Goal: Task Accomplishment & Management: Manage account settings

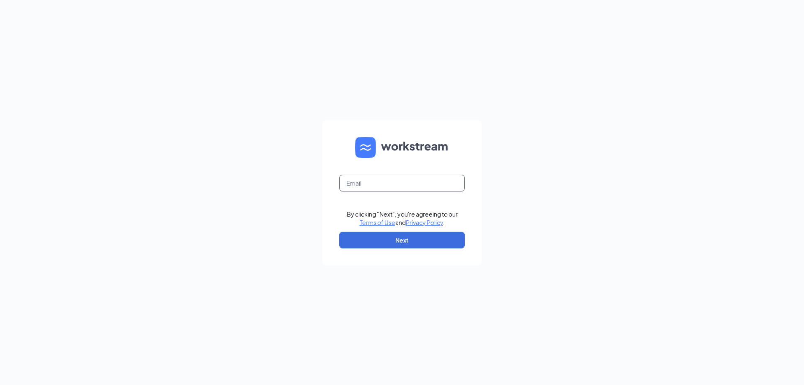
click at [415, 188] on input "text" at bounding box center [402, 183] width 126 height 17
type input "[PERSON_NAME][EMAIL_ADDRESS][DOMAIN_NAME]"
click at [398, 238] on button "Next" at bounding box center [402, 240] width 126 height 17
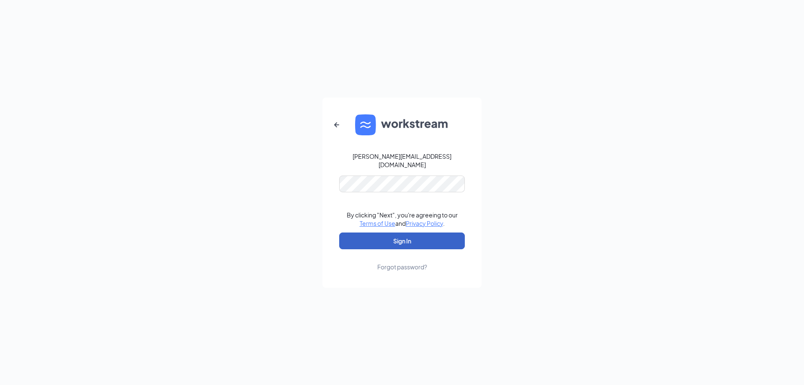
click at [350, 245] on button "Sign In" at bounding box center [402, 240] width 126 height 17
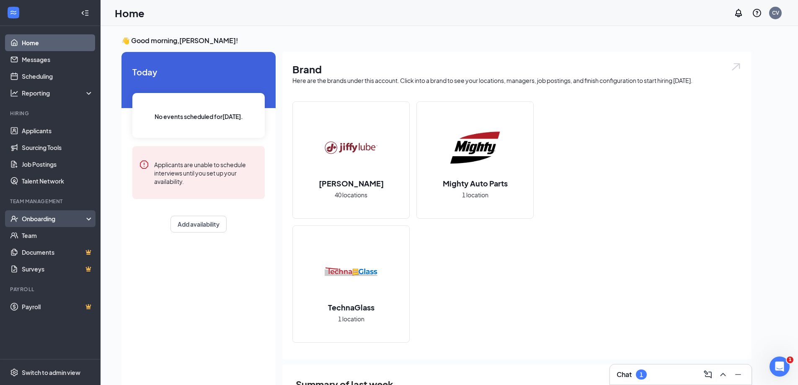
click at [56, 214] on div "Onboarding" at bounding box center [54, 218] width 65 height 8
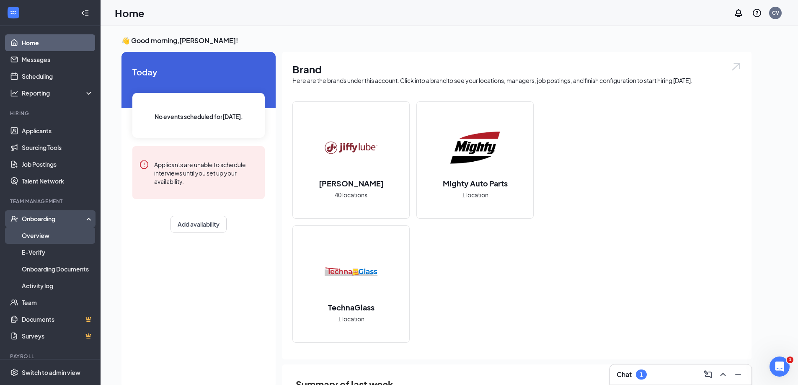
click at [63, 232] on link "Overview" at bounding box center [58, 235] width 72 height 17
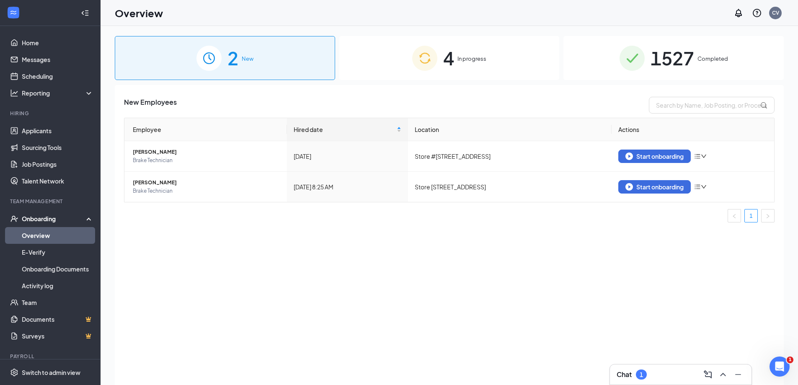
click at [434, 68] on img at bounding box center [424, 58] width 25 height 25
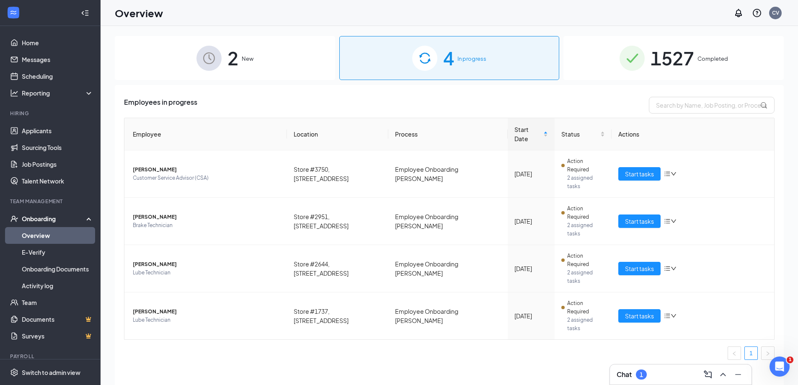
click at [669, 91] on div "Employees in progress Employee Location Process Start Date Status Actions [PERS…" at bounding box center [449, 245] width 669 height 321
click at [659, 67] on span "1527" at bounding box center [673, 58] width 44 height 29
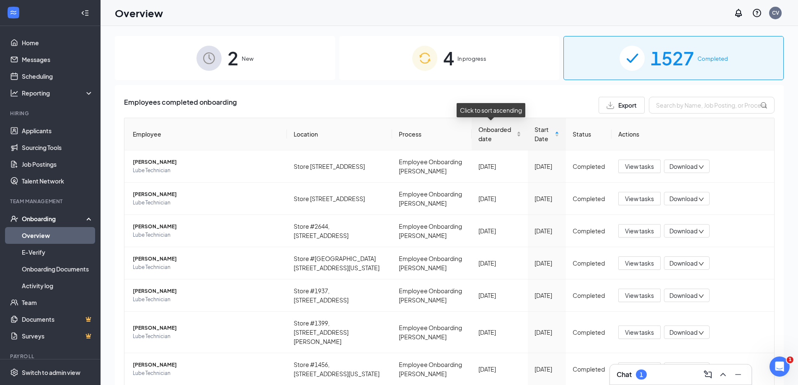
click at [482, 137] on span "Onboarded date" at bounding box center [496, 134] width 37 height 18
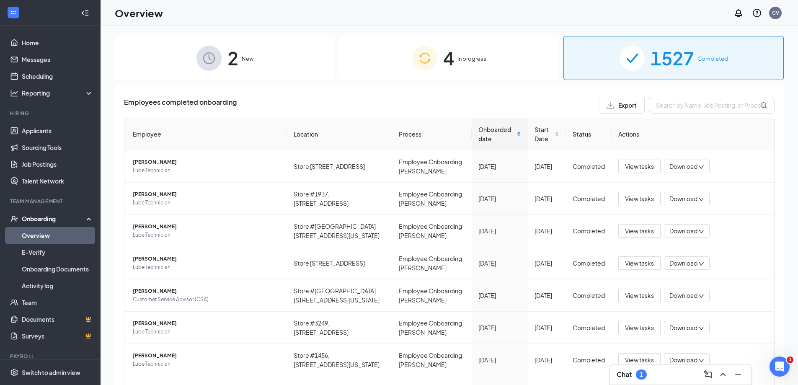
click at [482, 137] on span "Onboarded date" at bounding box center [496, 134] width 37 height 18
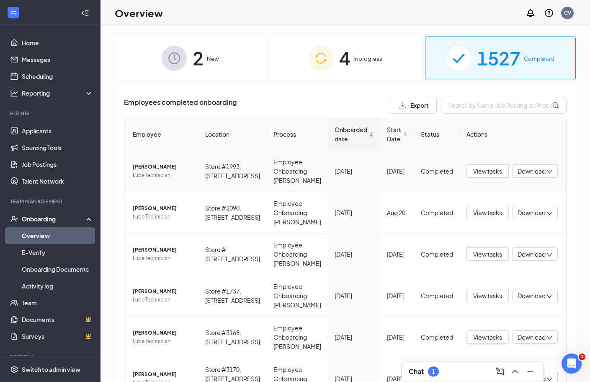
click at [156, 170] on span "[PERSON_NAME]" at bounding box center [162, 167] width 59 height 8
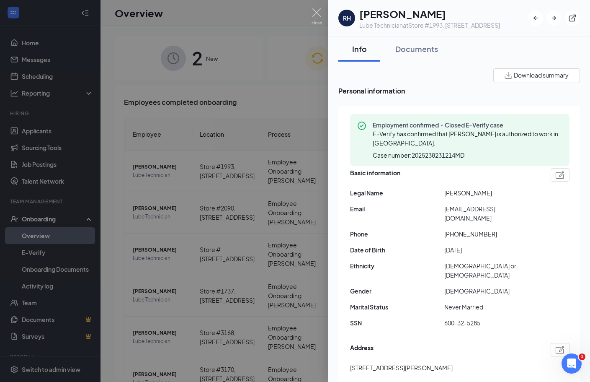
click at [477, 209] on span "[EMAIL_ADDRESS][DOMAIN_NAME]" at bounding box center [491, 213] width 94 height 18
click at [476, 208] on span "[EMAIL_ADDRESS][DOMAIN_NAME]" at bounding box center [491, 213] width 94 height 18
copy span "[EMAIL_ADDRESS][DOMAIN_NAME]"
drag, startPoint x: 452, startPoint y: 223, endPoint x: 537, endPoint y: 219, distance: 84.3
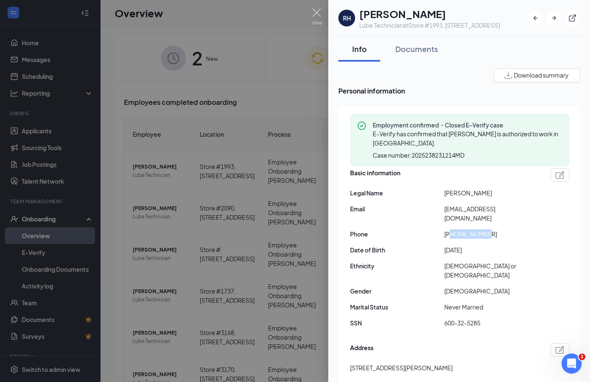
click at [537, 219] on div "Basic information Legal Name [PERSON_NAME] Email [EMAIL_ADDRESS][DOMAIN_NAME] P…" at bounding box center [459, 250] width 219 height 168
copy span "5205539391"
click at [525, 79] on span "Download summary" at bounding box center [541, 75] width 55 height 9
click at [443, 60] on button "Documents" at bounding box center [416, 48] width 59 height 25
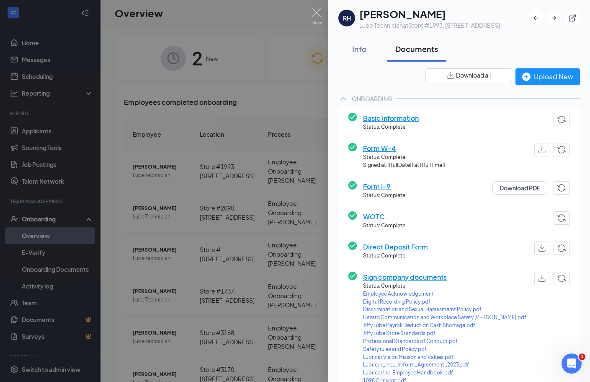
click at [464, 76] on span "Download all" at bounding box center [473, 75] width 35 height 9
click at [364, 51] on div "Info" at bounding box center [359, 49] width 25 height 10
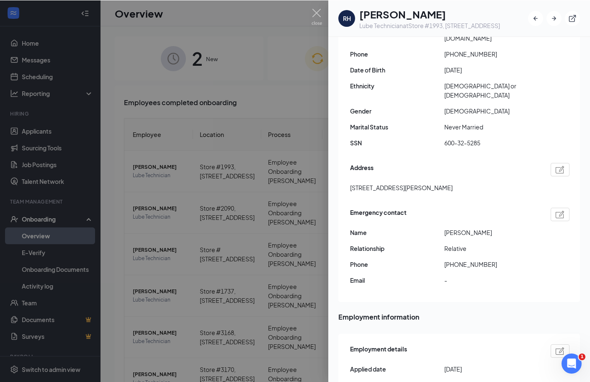
scroll to position [168, 0]
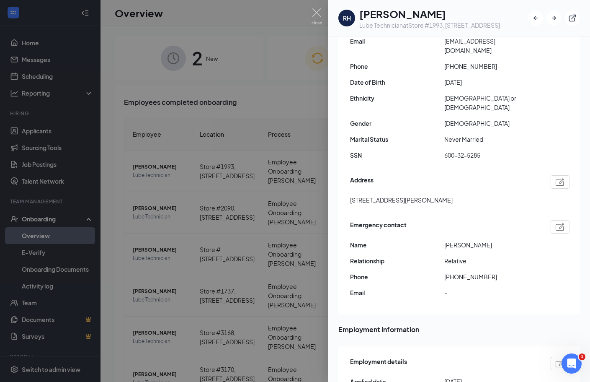
click at [238, 134] on div at bounding box center [295, 191] width 590 height 382
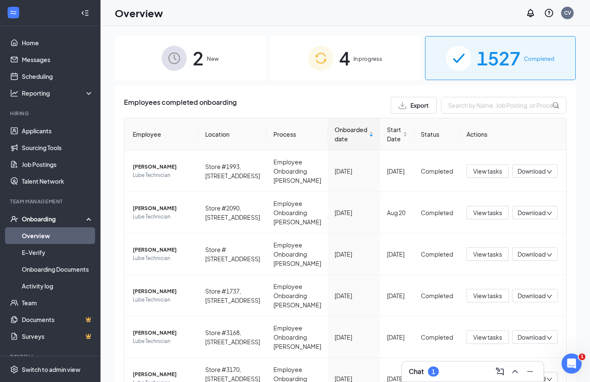
click at [319, 58] on img at bounding box center [320, 58] width 25 height 25
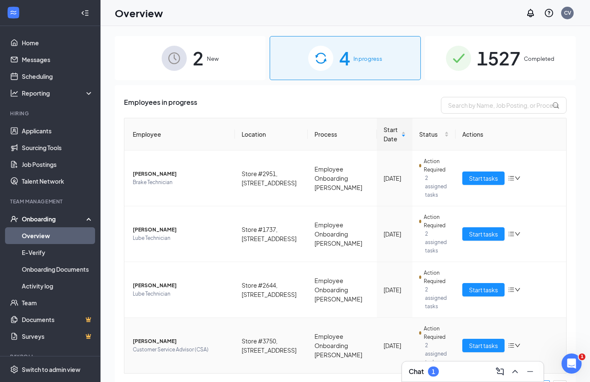
click at [158, 337] on span "[PERSON_NAME]" at bounding box center [181, 341] width 96 height 8
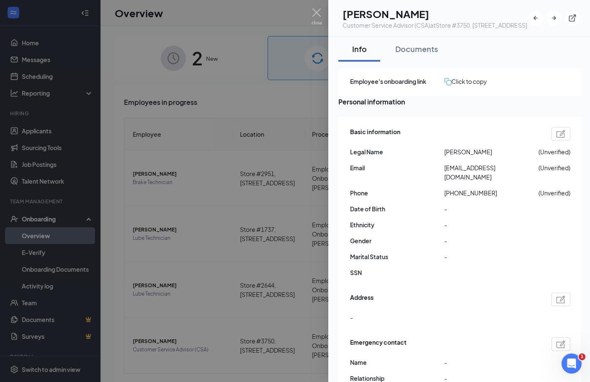
click at [201, 312] on div at bounding box center [295, 191] width 590 height 382
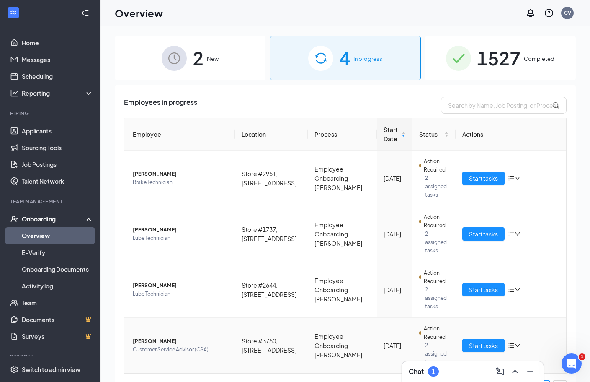
click at [202, 345] on span "Customer Service Advisor (CSA)" at bounding box center [181, 349] width 96 height 8
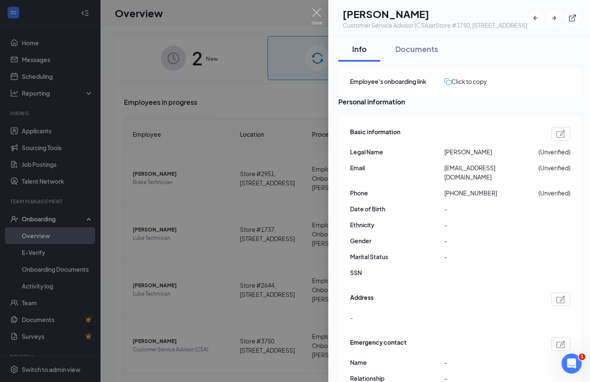
click at [479, 86] on div "Click to copy" at bounding box center [465, 81] width 43 height 9
click at [199, 375] on div at bounding box center [295, 191] width 590 height 382
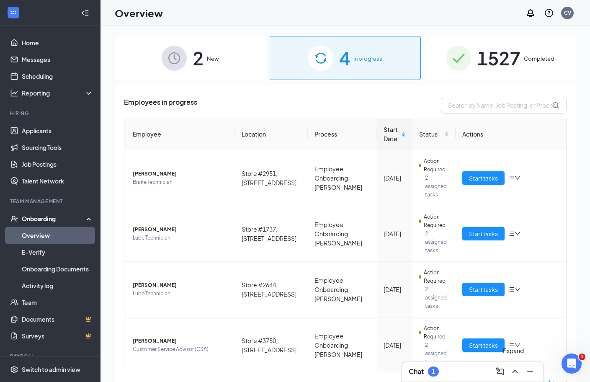
click at [517, 367] on icon "ChevronUp" at bounding box center [515, 372] width 10 height 10
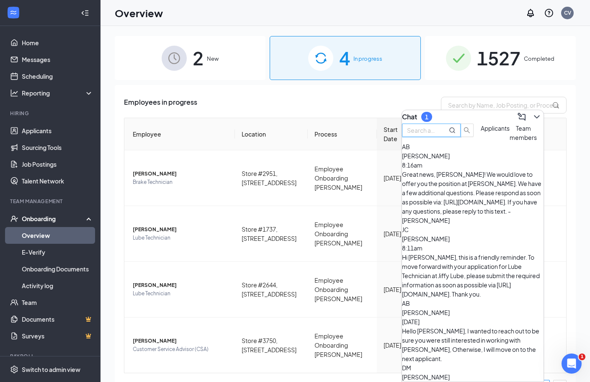
click at [437, 135] on input "text" at bounding box center [422, 130] width 30 height 9
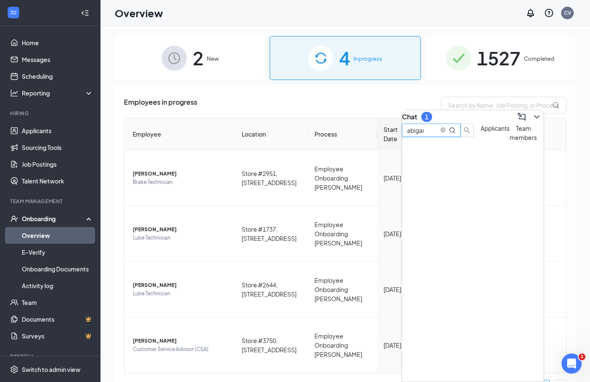
type input "abigai"
click at [510, 141] on span "Team members" at bounding box center [523, 132] width 27 height 17
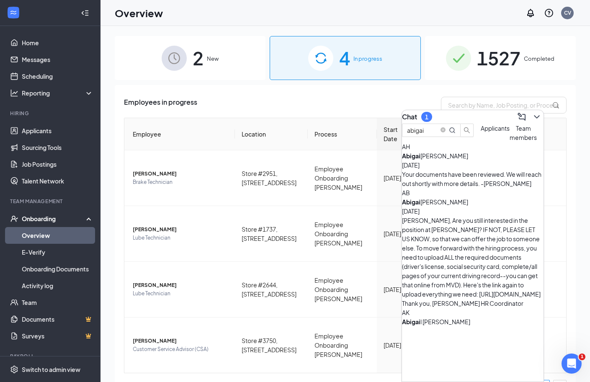
click at [474, 188] on div "Your documents have been reviewed. We will reach out shortly with more details.…" at bounding box center [473, 179] width 142 height 18
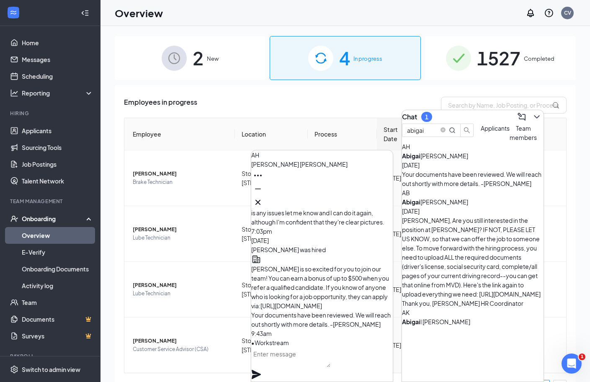
click at [307, 367] on textarea at bounding box center [290, 357] width 79 height 20
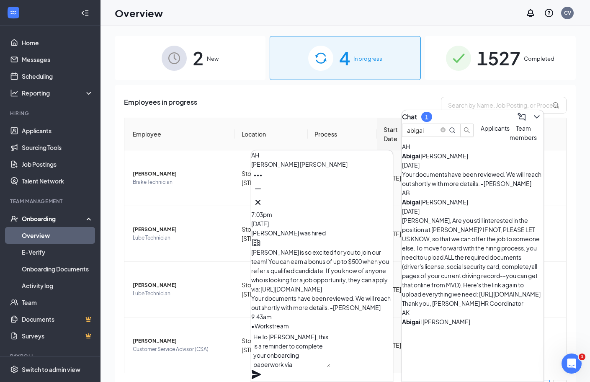
paste textarea "[URL][DOMAIN_NAME]"
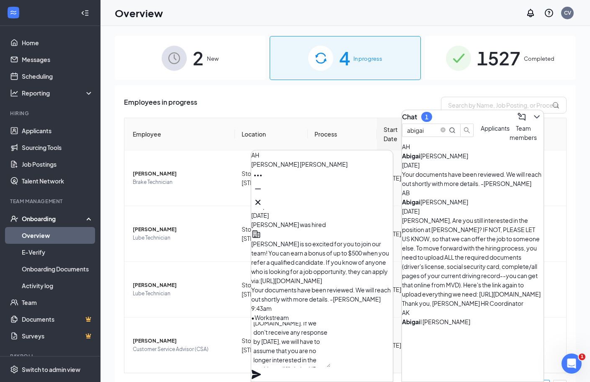
scroll to position [51, 0]
type textarea "Hello [PERSON_NAME], this is a reminder to complete your onboarding paperwork v…"
click at [261, 370] on icon "Plane" at bounding box center [256, 374] width 9 height 9
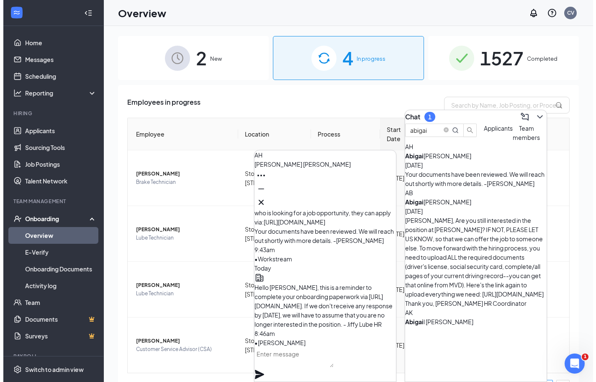
scroll to position [0, 0]
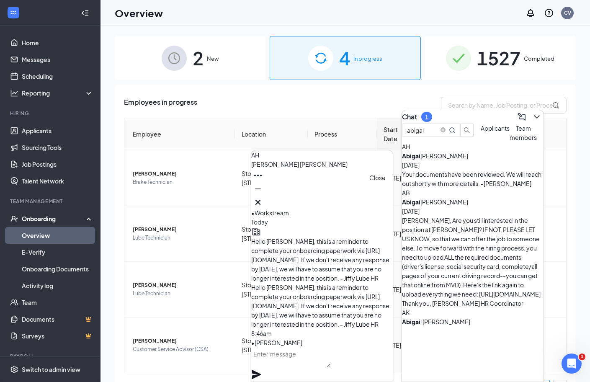
click at [263, 197] on icon "Cross" at bounding box center [258, 202] width 10 height 10
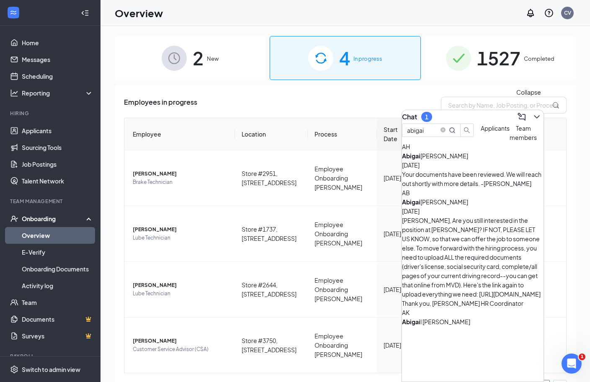
click at [535, 113] on icon "ChevronDown" at bounding box center [537, 117] width 10 height 10
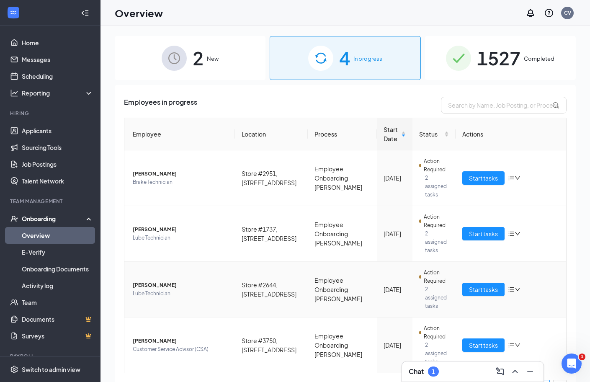
click at [173, 289] on span "Lube Technician" at bounding box center [181, 293] width 96 height 8
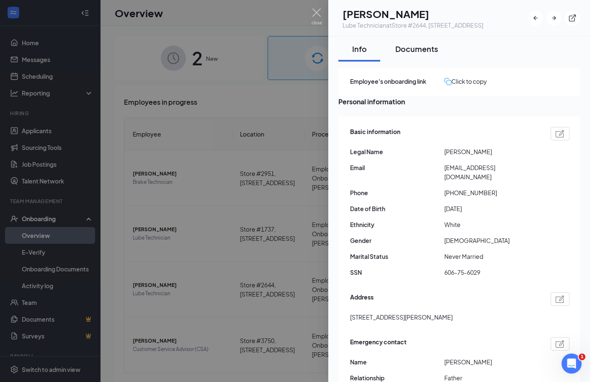
click at [436, 54] on div "Documents" at bounding box center [416, 49] width 43 height 10
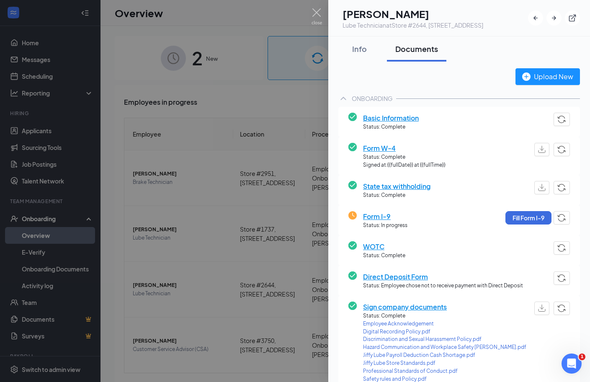
click at [258, 100] on div at bounding box center [295, 191] width 590 height 382
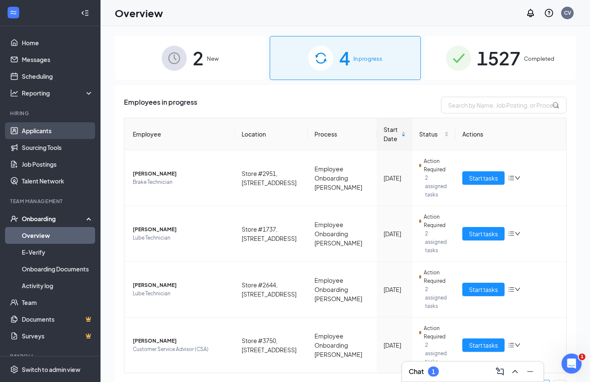
click at [44, 128] on link "Applicants" at bounding box center [58, 130] width 72 height 17
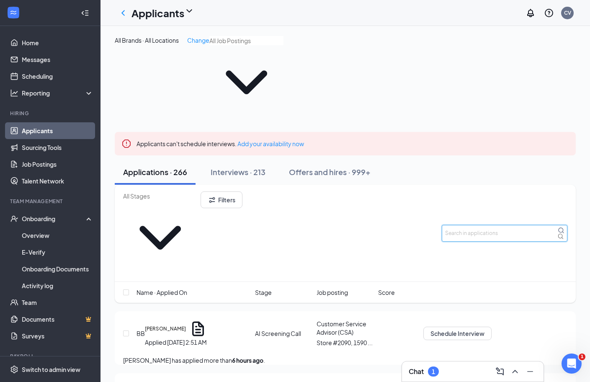
click at [467, 225] on input "text" at bounding box center [505, 233] width 126 height 17
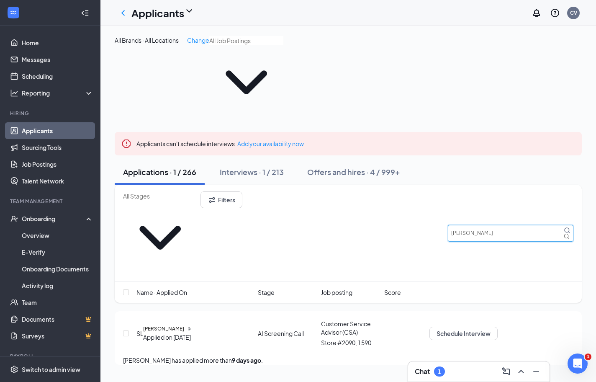
type input "[PERSON_NAME]"
click at [157, 325] on h5 "[PERSON_NAME]" at bounding box center [163, 329] width 41 height 8
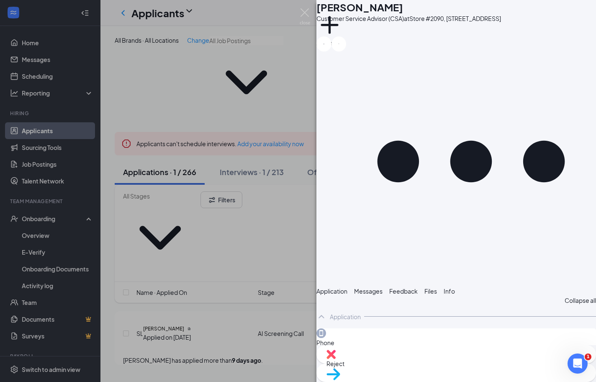
click at [437, 287] on span "Files" at bounding box center [431, 291] width 13 height 8
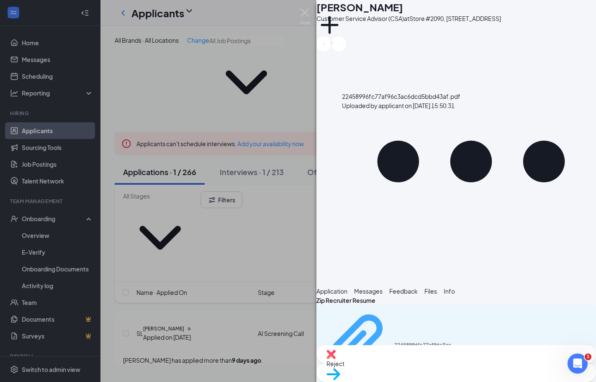
click at [395, 342] on div "22458996fc77af96c3ac6dcd5bbd43af.pdf" at bounding box center [426, 345] width 63 height 7
click at [383, 287] on div "Messages" at bounding box center [368, 291] width 28 height 9
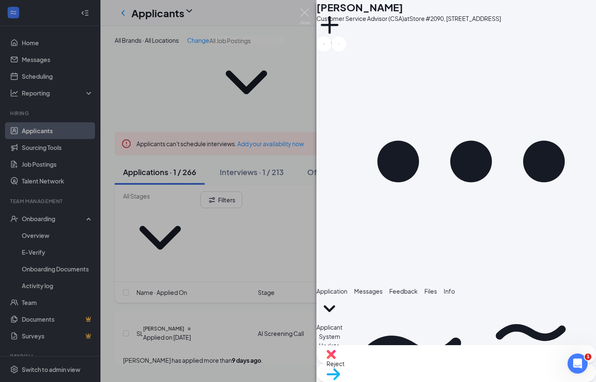
scroll to position [174, 0]
click at [261, 255] on div "SL [PERSON_NAME] Customer Service Advisor (CSA) at Store [STREET_ADDRESS] Add a…" at bounding box center [298, 191] width 596 height 382
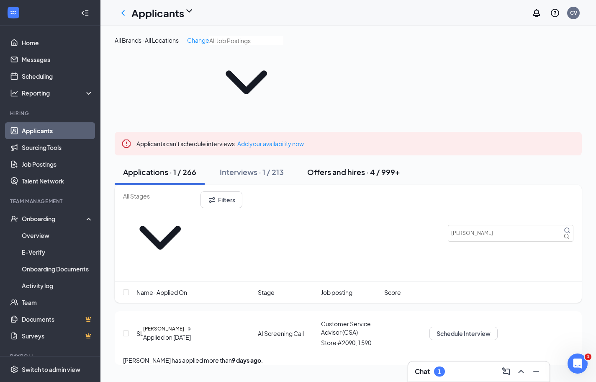
click at [344, 160] on button "Offers and hires · 4 / 999+" at bounding box center [354, 172] width 110 height 25
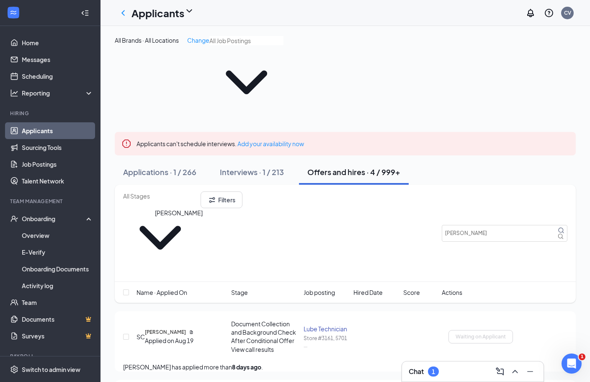
click at [167, 328] on h5 "[PERSON_NAME]" at bounding box center [165, 332] width 41 height 8
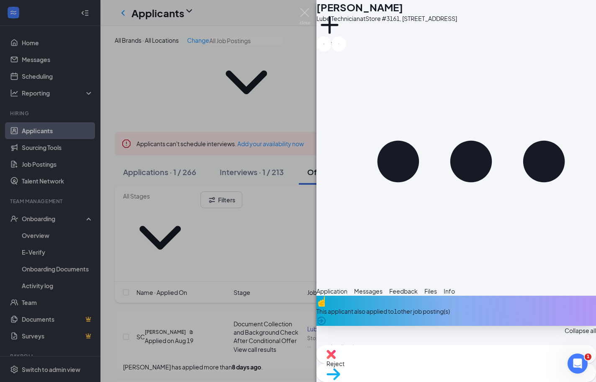
click at [455, 287] on div "Info" at bounding box center [449, 291] width 11 height 9
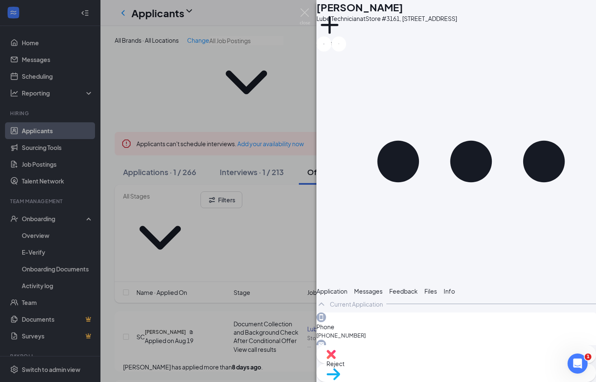
click at [383, 300] on div "Current Application" at bounding box center [356, 304] width 53 height 8
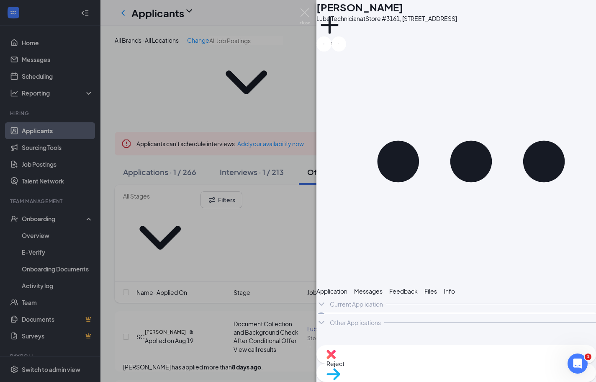
click at [381, 318] on div "Other Applications" at bounding box center [355, 322] width 51 height 8
click at [437, 287] on span "Files" at bounding box center [431, 291] width 13 height 8
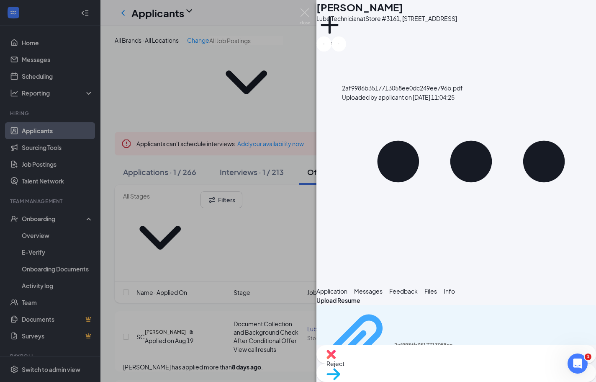
click at [399, 383] on div "Uploaded by applicant on [DATE] 11:04:25" at bounding box center [395, 386] width 126 height 7
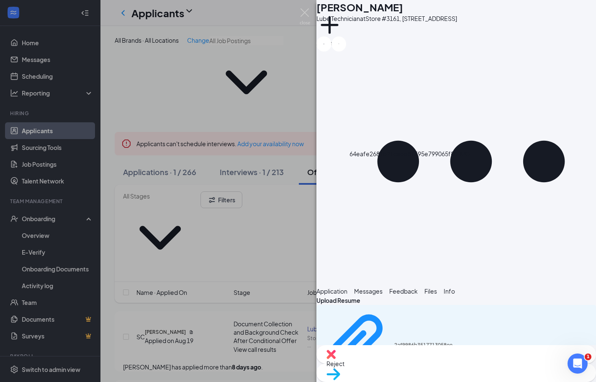
click at [284, 44] on div "SC [PERSON_NAME] Lube Technician at Store #3161, [STREET_ADDRESS] Add a tag App…" at bounding box center [298, 191] width 596 height 382
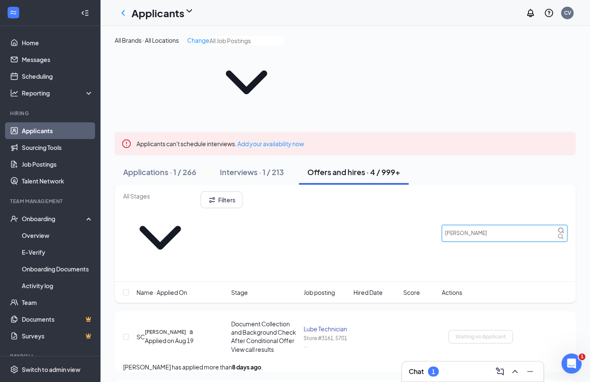
click at [467, 225] on input "[PERSON_NAME]" at bounding box center [505, 233] width 126 height 17
type input "[PERSON_NAME]"
click at [169, 328] on h5 "[PERSON_NAME]" at bounding box center [166, 332] width 41 height 8
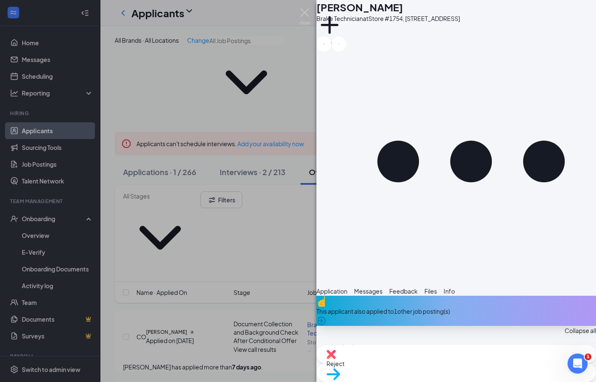
click at [437, 287] on div "Files" at bounding box center [431, 291] width 13 height 9
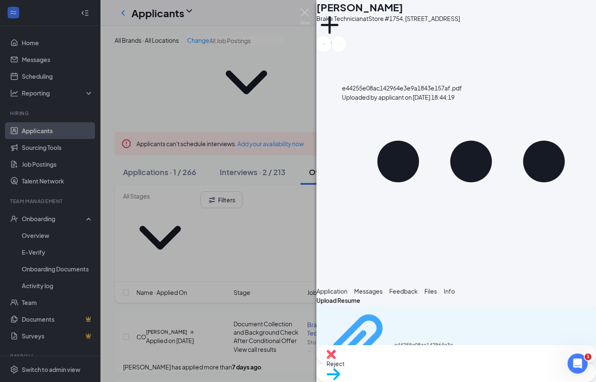
click at [384, 383] on div "Uploaded by applicant on [DATE] 18:44:19" at bounding box center [395, 386] width 126 height 7
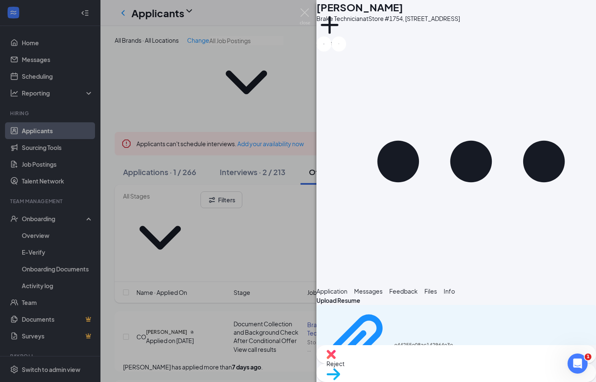
drag, startPoint x: 237, startPoint y: 267, endPoint x: 248, endPoint y: 266, distance: 10.2
click at [238, 267] on div "CO [PERSON_NAME] Brake Technician at Store #1754, [STREET_ADDRESS] Add a tag Ap…" at bounding box center [298, 191] width 596 height 382
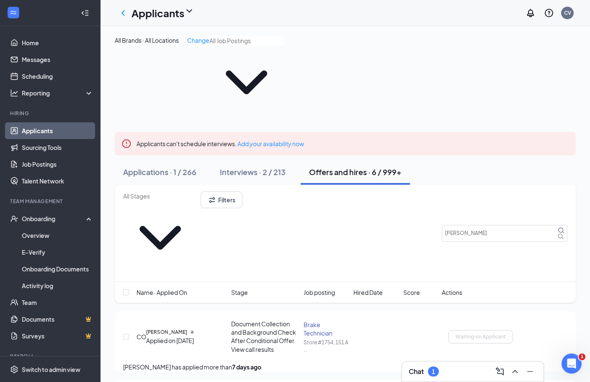
click at [568, 311] on div "CO [PERSON_NAME] Applied on [DATE] Document Collection and Background Check Aft…" at bounding box center [345, 341] width 461 height 60
click at [513, 330] on icon "Ellipses" at bounding box center [513, 330] width 0 height 0
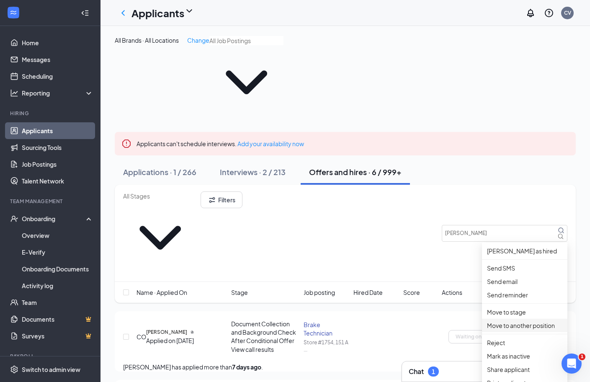
click at [535, 330] on p "Move to another position" at bounding box center [524, 325] width 75 height 9
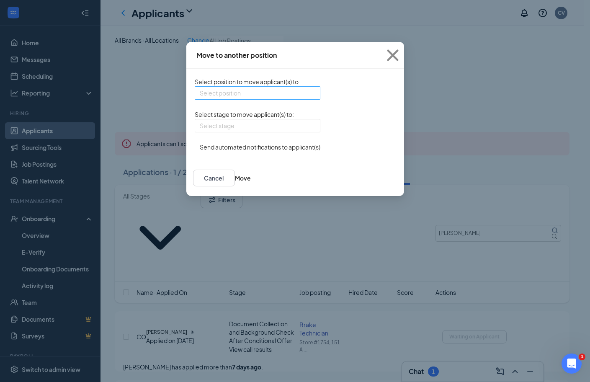
click at [229, 99] on input "search" at bounding box center [255, 93] width 110 height 13
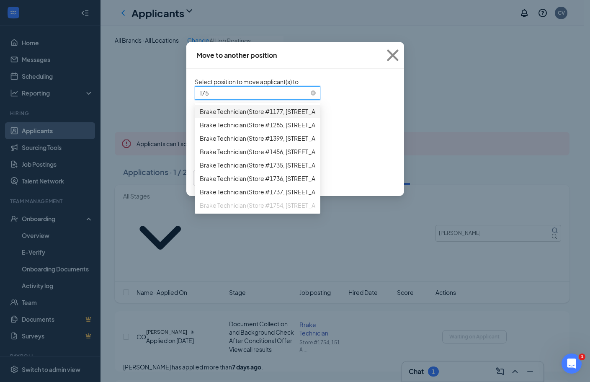
type input "1754"
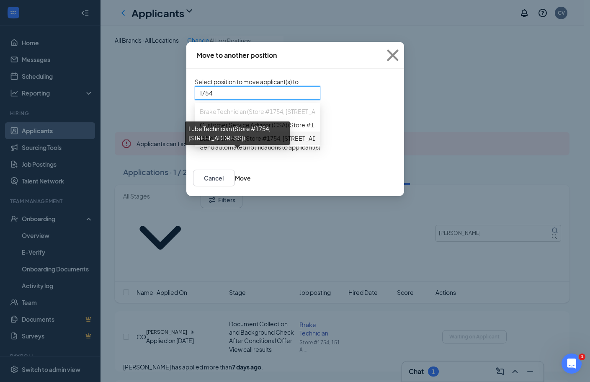
click at [219, 143] on span "Lube Technician (Store #1754, [STREET_ADDRESS])" at bounding box center [269, 138] width 139 height 9
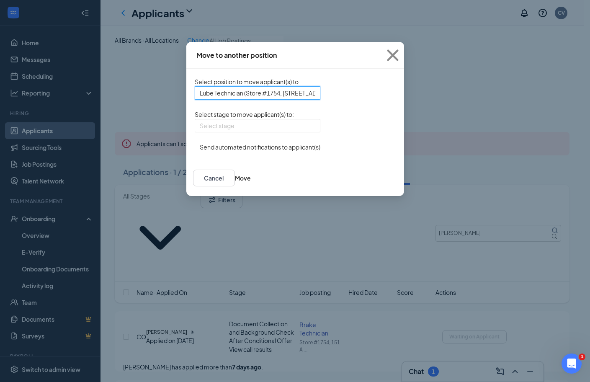
click at [195, 142] on button "button" at bounding box center [195, 142] width 0 height 0
click at [200, 132] on input "search" at bounding box center [255, 125] width 110 height 13
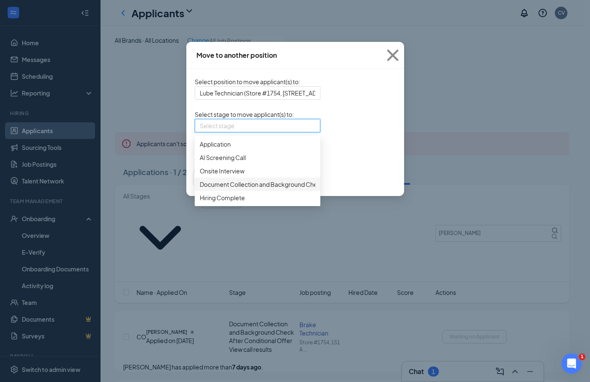
click at [200, 189] on span "Document Collection and Background Check After Conditional Offer" at bounding box center [294, 184] width 188 height 9
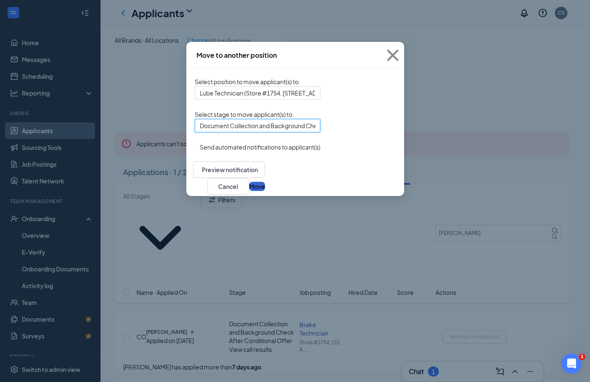
click at [265, 191] on button "Move" at bounding box center [257, 186] width 16 height 9
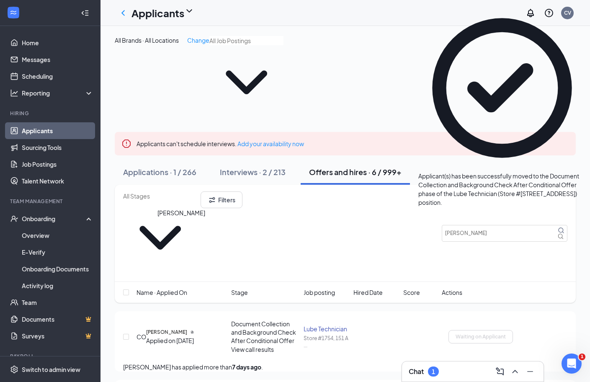
click at [164, 328] on h5 "[PERSON_NAME]" at bounding box center [166, 332] width 41 height 8
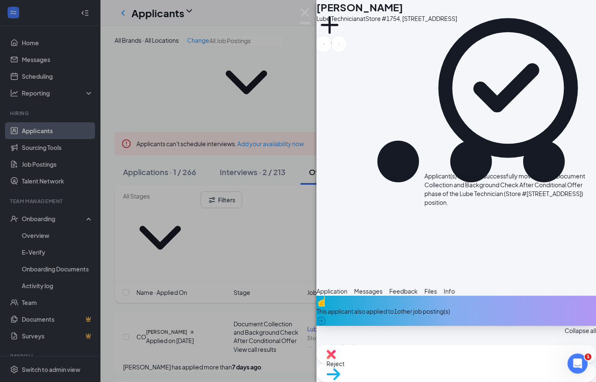
click at [497, 380] on span "Move to stage" at bounding box center [457, 384] width 260 height 9
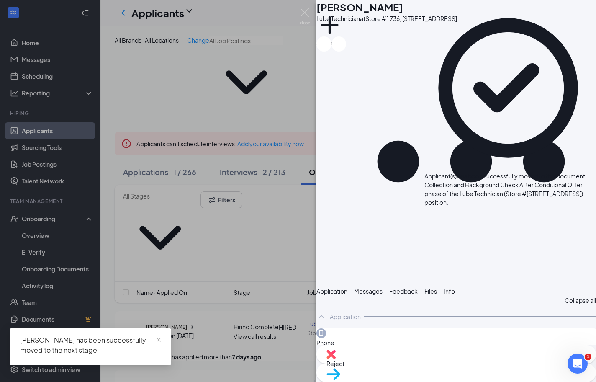
click at [166, 227] on div "CT [PERSON_NAME] Lube Technician at Store [STREET_ADDRESS] Add a tag Applicatio…" at bounding box center [298, 191] width 596 height 382
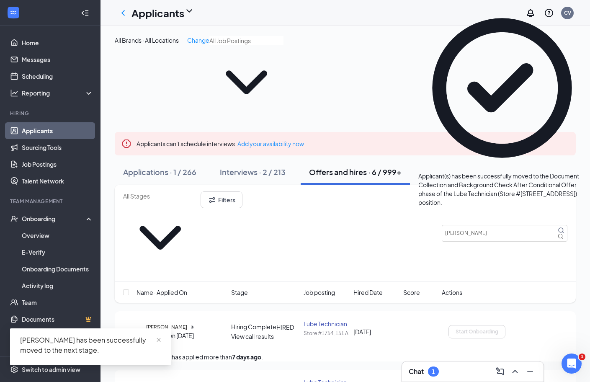
click at [166, 323] on h5 "[PERSON_NAME]" at bounding box center [166, 327] width 41 height 8
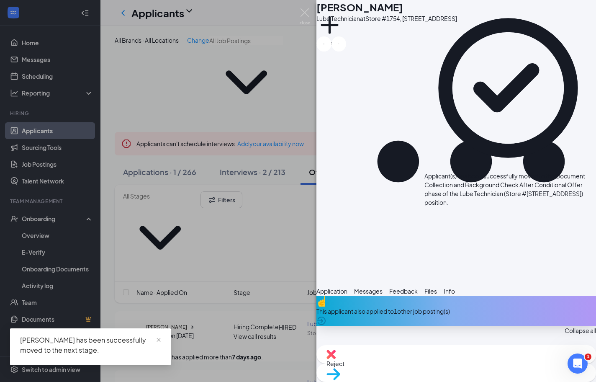
click at [455, 287] on div "Info" at bounding box center [449, 291] width 11 height 9
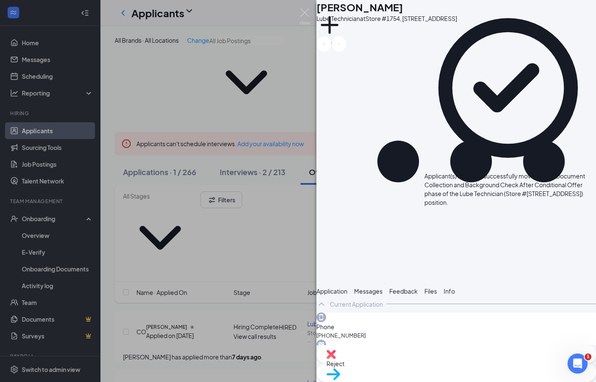
click at [352, 296] on div "Current Application" at bounding box center [457, 304] width 280 height 17
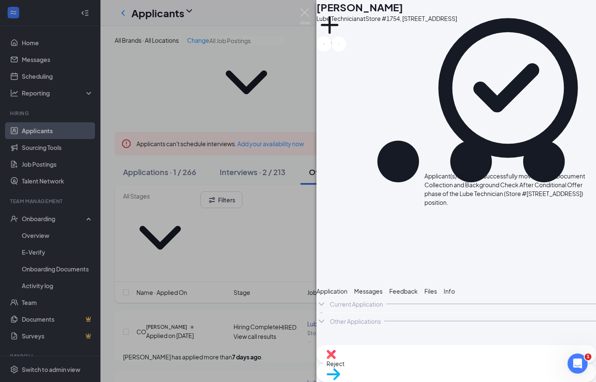
click at [361, 317] on div "Other Applications" at bounding box center [355, 321] width 51 height 8
click at [586, 329] on icon "ArrowCircle" at bounding box center [591, 334] width 10 height 10
